Goal: Task Accomplishment & Management: Manage account settings

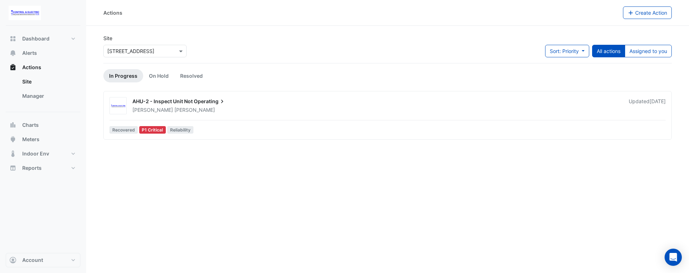
click at [112, 48] on input "text" at bounding box center [137, 52] width 61 height 8
click at [133, 76] on span "[STREET_ADDRESS]" at bounding box center [132, 77] width 47 height 6
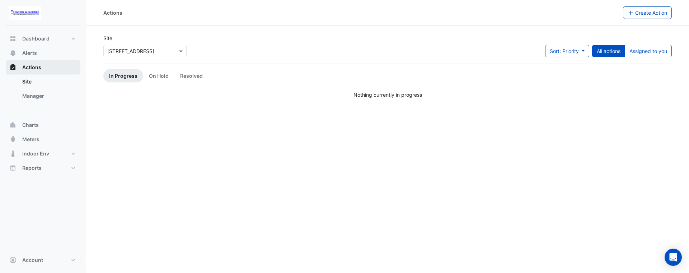
click at [34, 62] on button "Actions" at bounding box center [43, 67] width 75 height 14
click at [39, 52] on button "Alerts" at bounding box center [43, 53] width 75 height 14
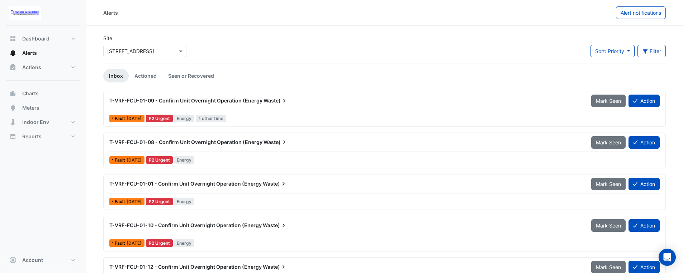
click at [153, 55] on div "× 44 Sydney Avenue" at bounding box center [144, 51] width 83 height 13
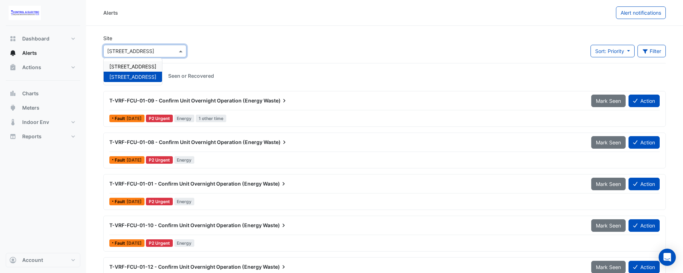
click at [140, 65] on span "16-18 Mort Street" at bounding box center [132, 66] width 47 height 6
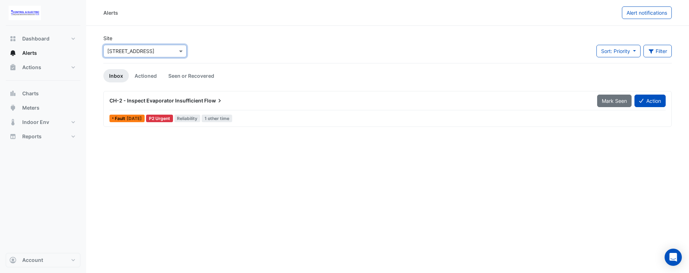
click at [271, 185] on div "Alerts Alert notifications Site × 16-18 Mort Street Sort: Priority Priority Upd…" at bounding box center [387, 136] width 603 height 273
click at [268, 56] on div "Site × 16-18 Mort Street Sort: Priority Priority Updated Filter Title Priority …" at bounding box center [387, 48] width 577 height 29
click at [227, 38] on div "Site × 16-18 Mort Street Sort: Priority Priority Updated Filter Title Priority …" at bounding box center [387, 48] width 577 height 29
click at [142, 49] on input "text" at bounding box center [137, 52] width 61 height 8
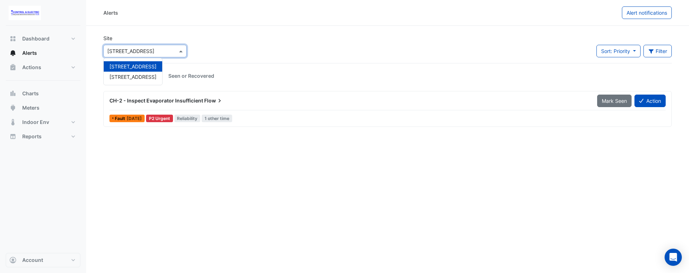
click at [211, 56] on div "Site × 16-18 Mort Street 16-18 Mort Street 44 Sydney Avenue Sort: Priority Prio…" at bounding box center [387, 48] width 577 height 29
click at [144, 48] on input "text" at bounding box center [137, 52] width 61 height 8
click at [138, 72] on div "[STREET_ADDRESS]" at bounding box center [133, 77] width 58 height 10
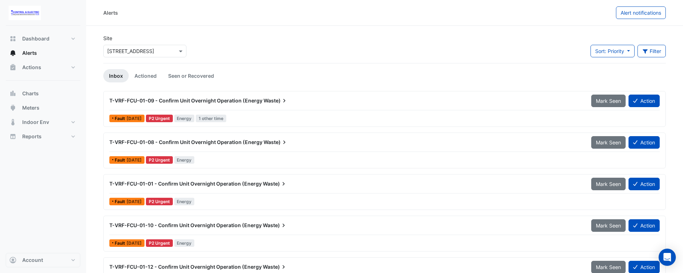
click at [234, 48] on div "Site × 44 Sydney Avenue Sort: Priority Priority Updated Filter Title Priority F…" at bounding box center [384, 48] width 571 height 29
click at [165, 53] on input "text" at bounding box center [137, 52] width 61 height 8
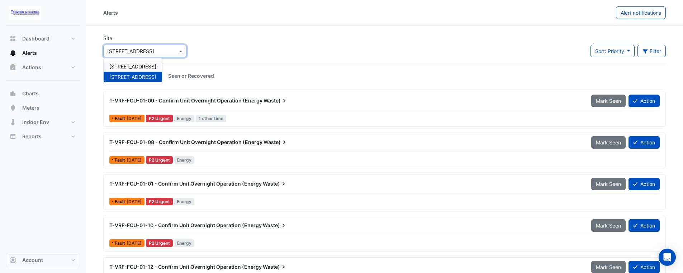
drag, startPoint x: 150, startPoint y: 65, endPoint x: 156, endPoint y: 76, distance: 12.7
click at [150, 65] on span "16-18 Mort Street" at bounding box center [132, 66] width 47 height 6
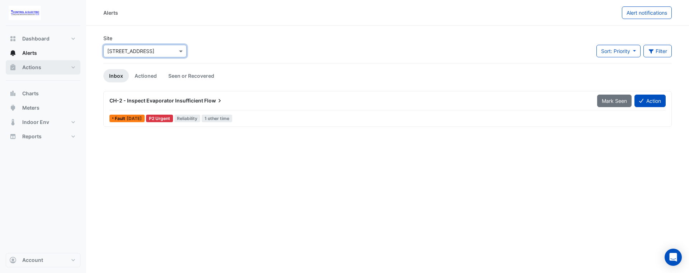
click at [33, 67] on span "Actions" at bounding box center [31, 67] width 19 height 7
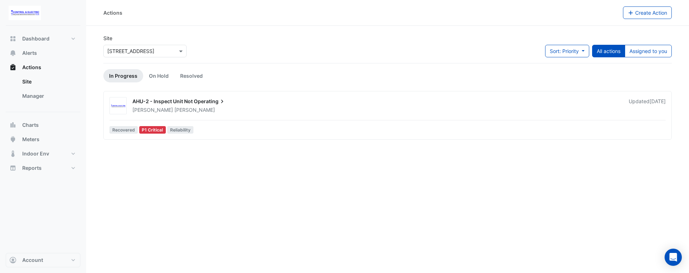
click at [307, 171] on div "Actions Create Action Site × 16-18 Mort Street Sort: Priority Priority Updated …" at bounding box center [387, 136] width 603 height 273
click at [331, 181] on div "Actions Create Action Site × 16-18 Mort Street Sort: Priority Priority Updated …" at bounding box center [387, 136] width 603 height 273
click at [288, 202] on div "Actions Create Action Site × 16-18 Mort Street Sort: Priority Priority Updated …" at bounding box center [387, 136] width 603 height 273
click at [289, 80] on ul "In Progress On Hold Resolved" at bounding box center [387, 75] width 568 height 13
click at [183, 56] on div "× 16-18 Mort Street" at bounding box center [144, 51] width 83 height 13
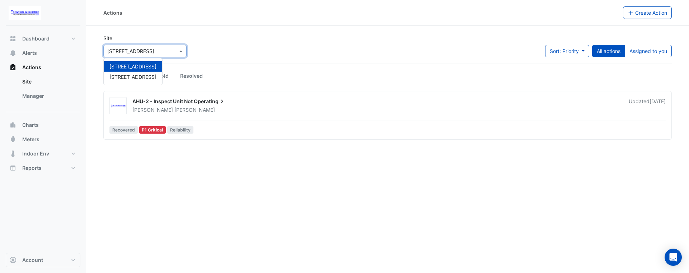
click at [224, 64] on app-escalated-tickets "Site × 16-18 Mort Street 16-18 Mort Street 44 Sydney Avenue Sort: Priority Prio…" at bounding box center [387, 86] width 568 height 105
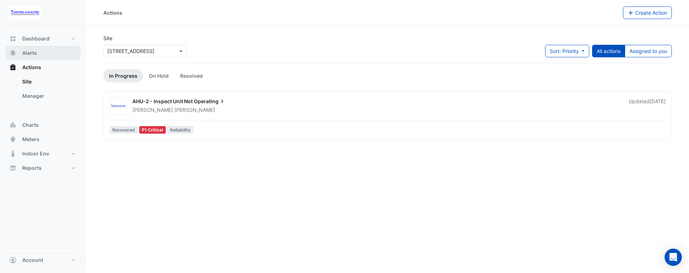
click at [23, 49] on span "Alerts" at bounding box center [29, 52] width 15 height 7
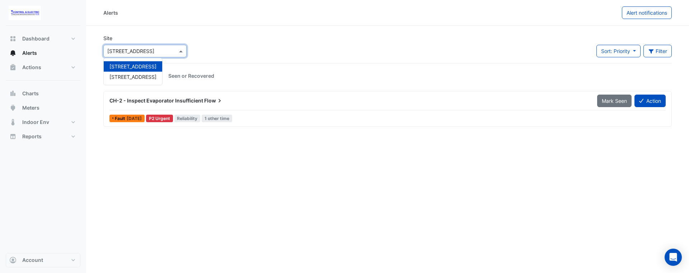
click at [180, 55] on span at bounding box center [181, 51] width 9 height 8
click at [147, 77] on span "[STREET_ADDRESS]" at bounding box center [132, 77] width 47 height 6
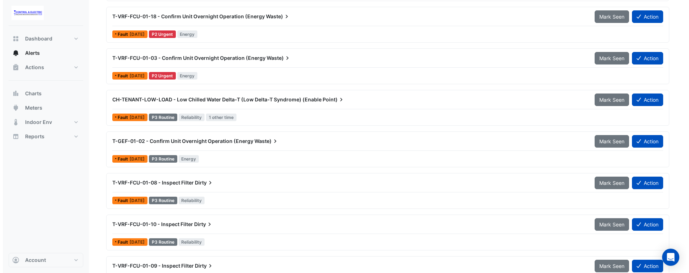
scroll to position [646, 0]
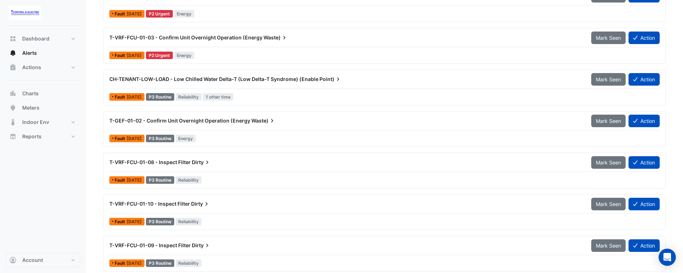
click at [331, 92] on div "Fault 2 days ago P3 Routine Reliability 1 other time" at bounding box center [385, 97] width 552 height 10
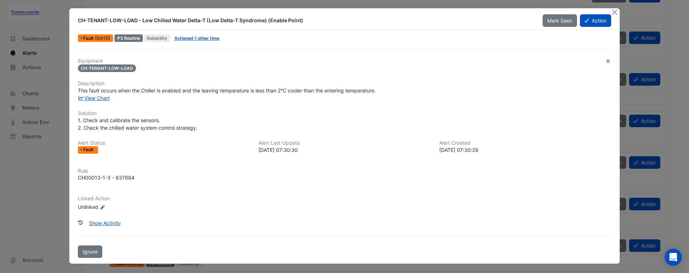
scroll to position [3, 0]
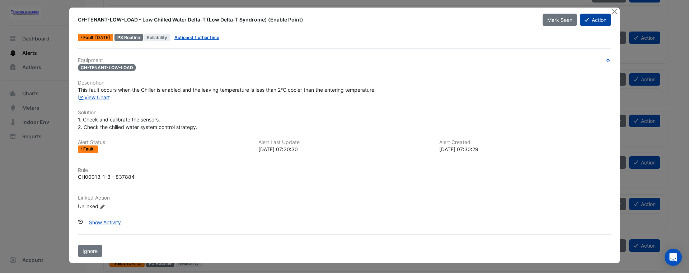
click at [603, 22] on button "Action" at bounding box center [595, 20] width 31 height 13
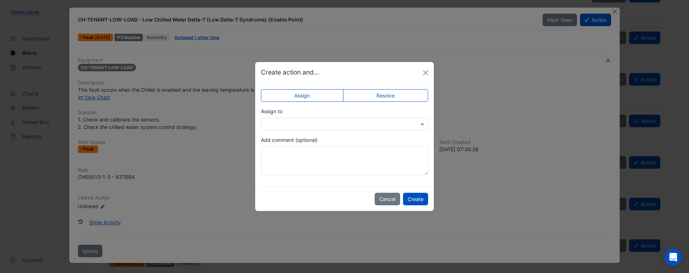
click at [322, 124] on input "text" at bounding box center [337, 125] width 145 height 8
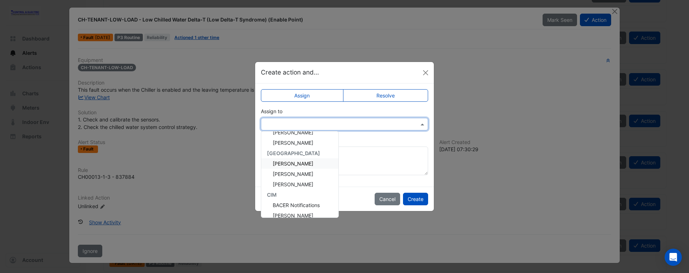
scroll to position [107, 0]
click at [291, 179] on span "Lucas Baker" at bounding box center [293, 178] width 41 height 6
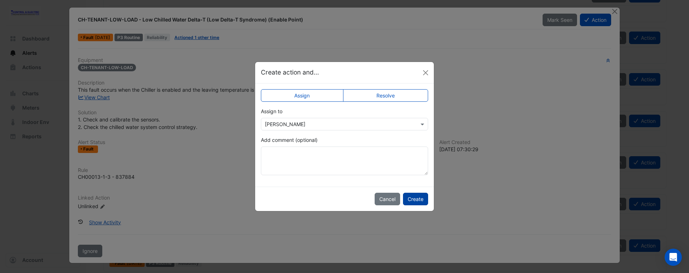
click at [418, 198] on button "Create" at bounding box center [415, 199] width 25 height 13
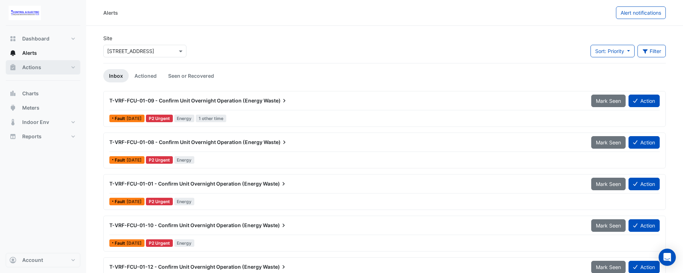
click at [32, 72] on button "Actions" at bounding box center [43, 67] width 75 height 14
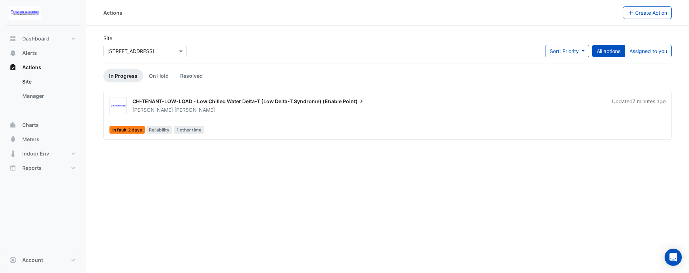
click at [171, 103] on span "CH-TENANT-LOW-LOAD - Low Chilled Water Delta-T (Low Delta-T Syndrome) (Enable" at bounding box center [236, 101] width 209 height 6
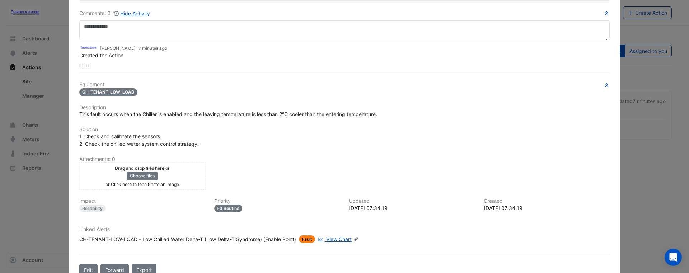
scroll to position [60, 0]
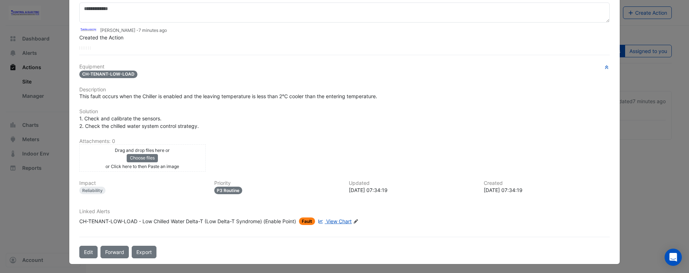
click at [339, 218] on span "View Chart" at bounding box center [338, 221] width 25 height 6
